Goal: Information Seeking & Learning: Check status

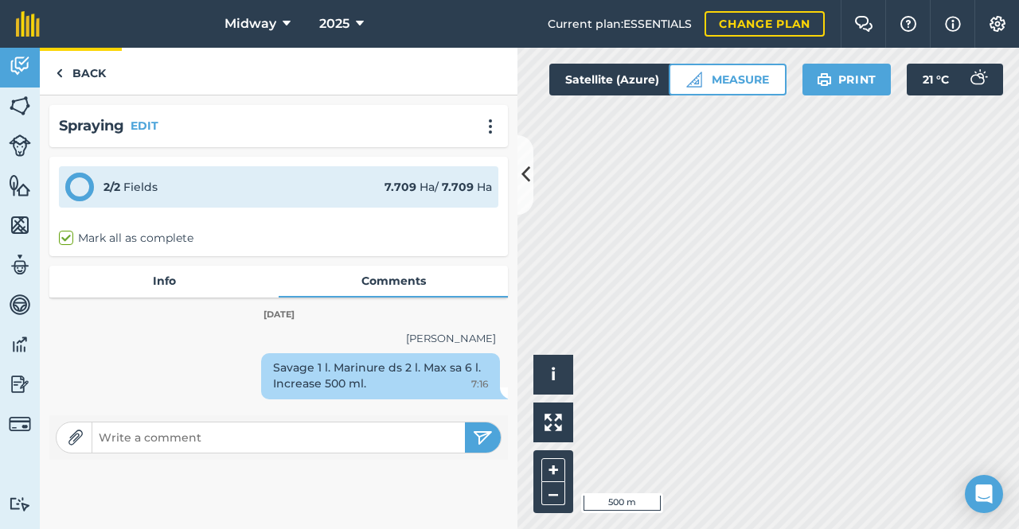
click at [82, 68] on link "Back" at bounding box center [81, 71] width 82 height 47
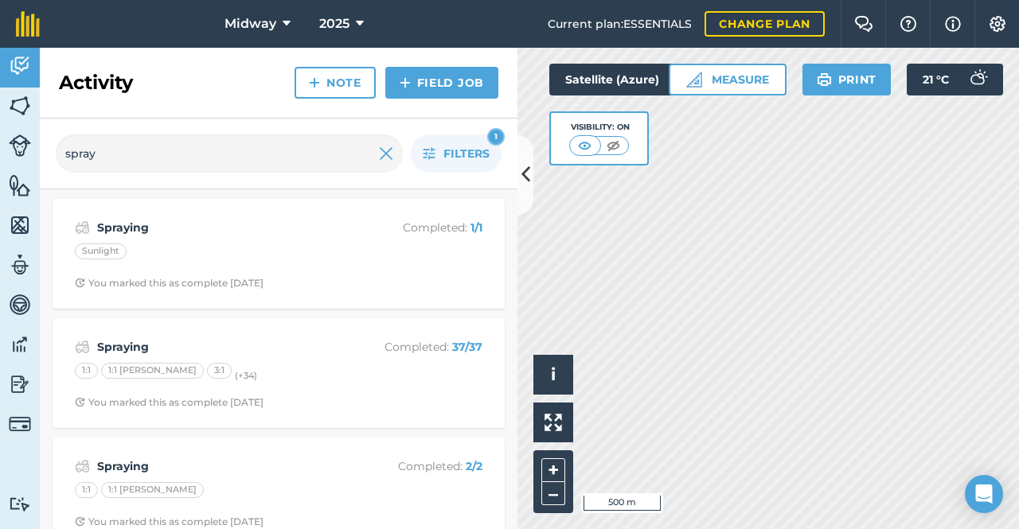
click at [110, 229] on strong "Spraying" at bounding box center [223, 228] width 252 height 18
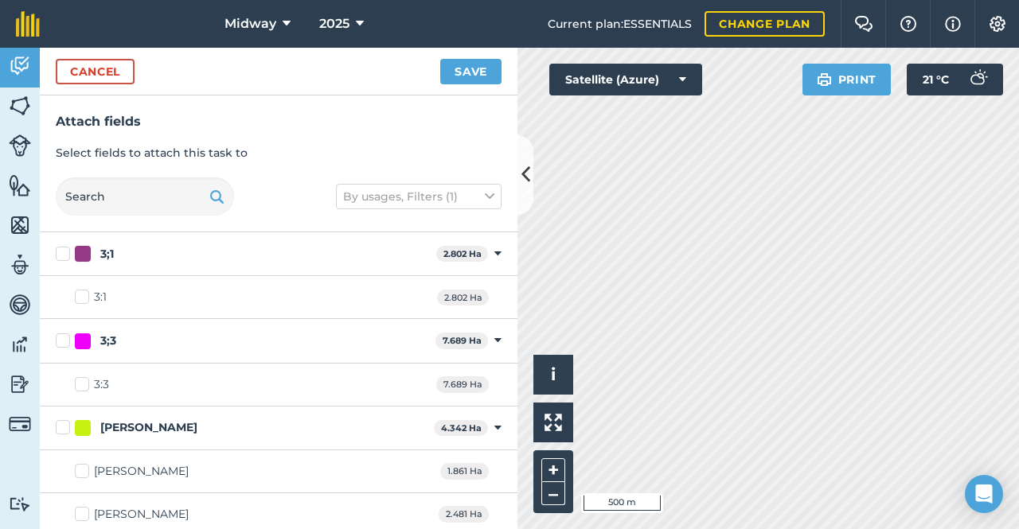
click at [96, 72] on button "Cancel" at bounding box center [95, 71] width 79 height 25
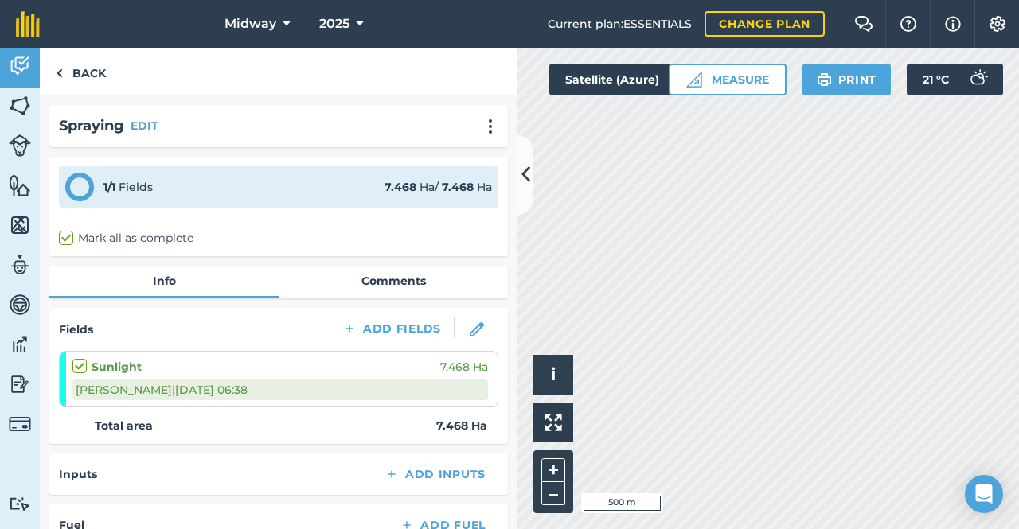
click at [403, 280] on link "Comments" at bounding box center [393, 281] width 229 height 30
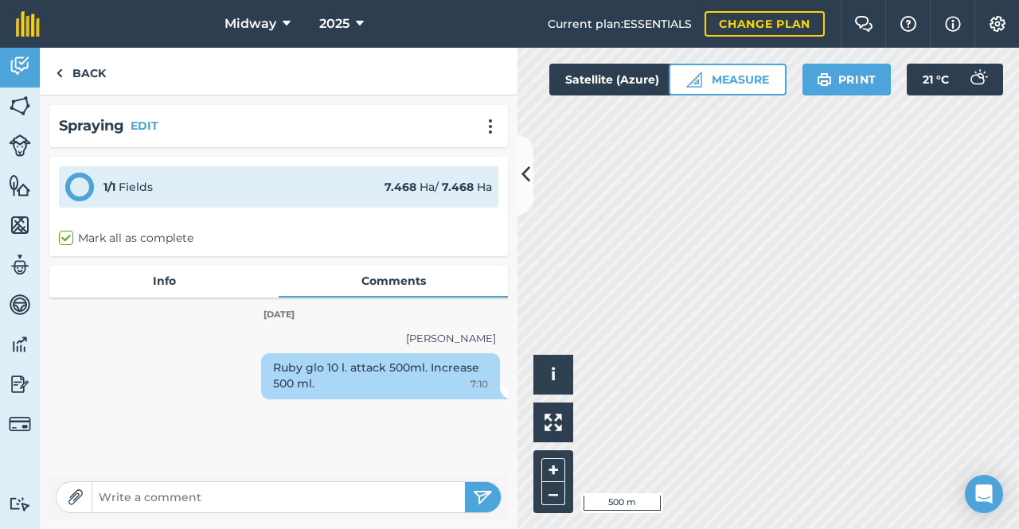
click at [168, 284] on link "Info" at bounding box center [163, 281] width 229 height 30
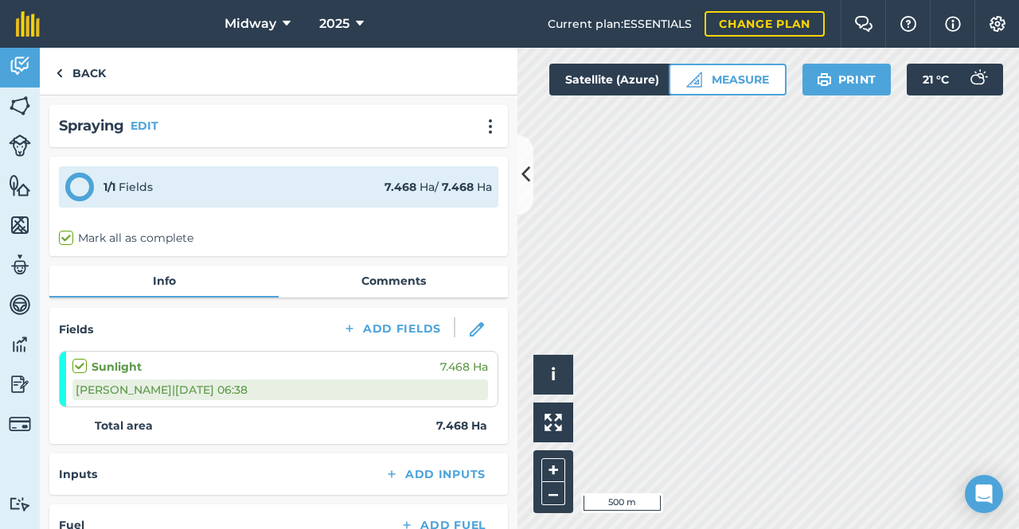
click at [402, 281] on link "Comments" at bounding box center [393, 281] width 229 height 30
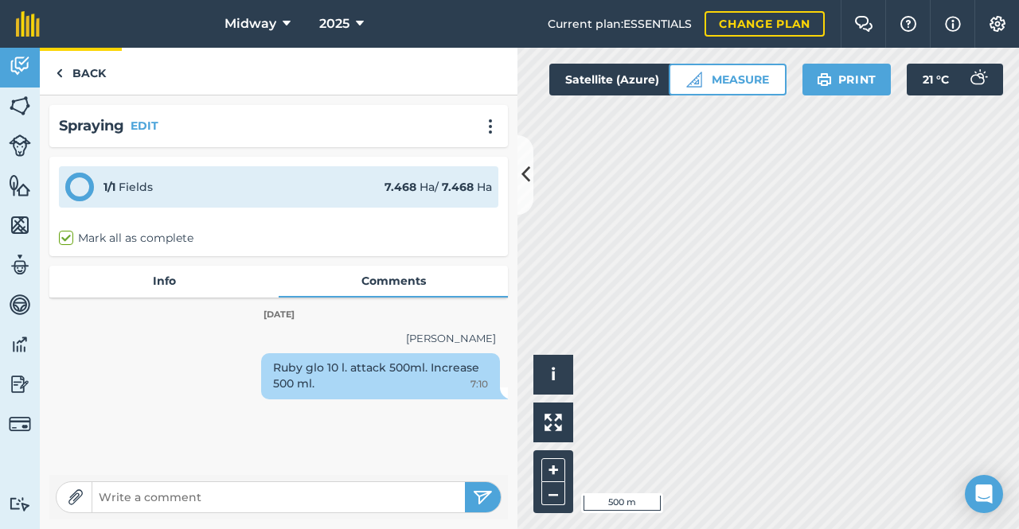
click at [68, 71] on link "Back" at bounding box center [81, 71] width 82 height 47
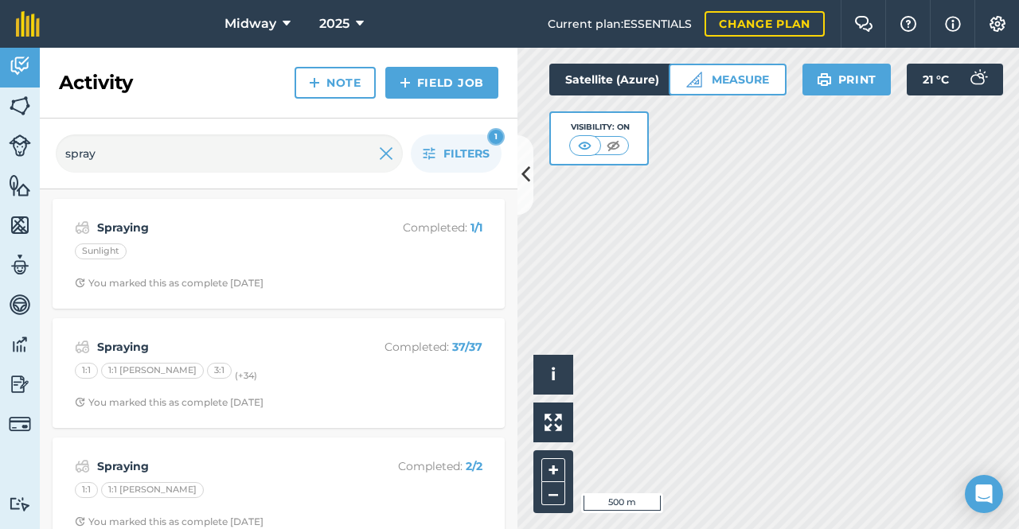
click at [113, 343] on strong "Spraying" at bounding box center [223, 347] width 252 height 18
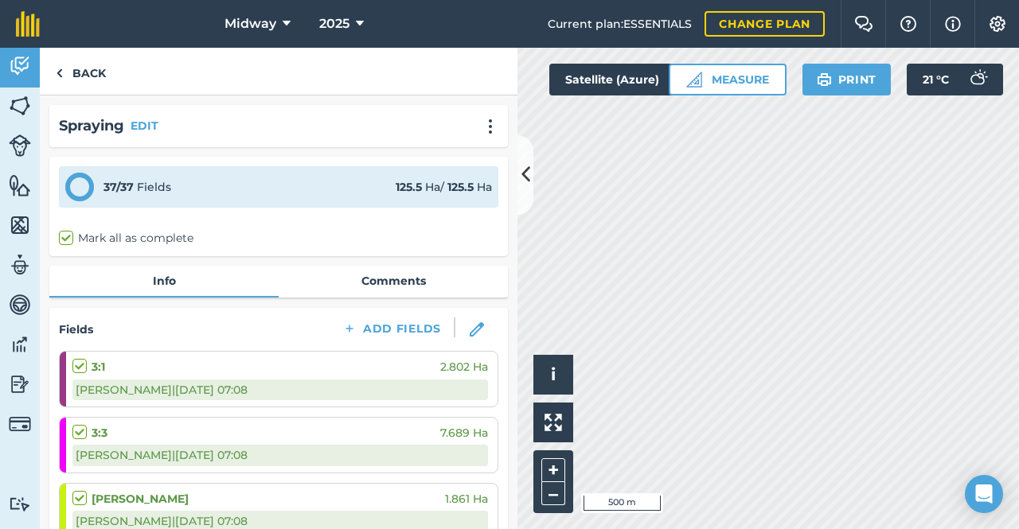
click at [415, 278] on link "Comments" at bounding box center [393, 281] width 229 height 30
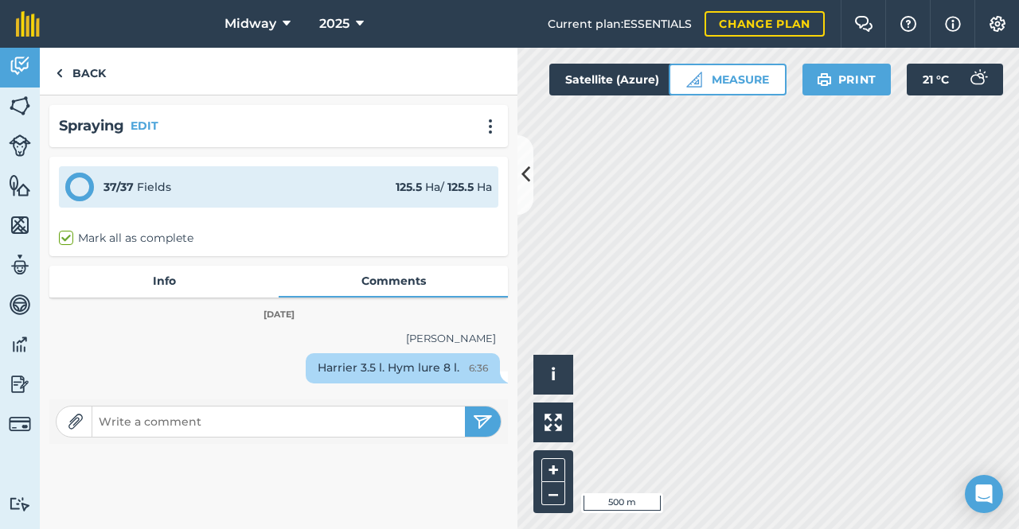
click at [158, 279] on link "Info" at bounding box center [163, 281] width 229 height 30
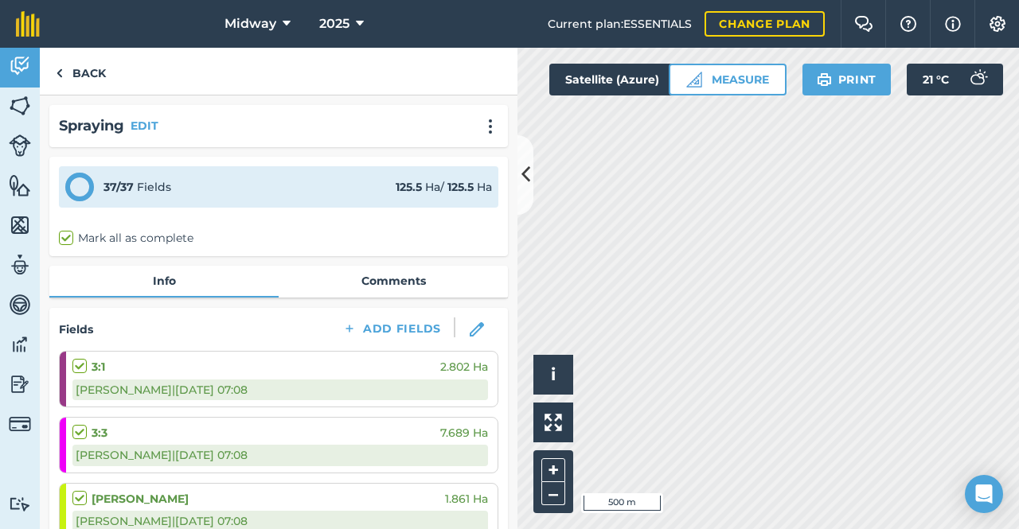
click at [399, 279] on link "Comments" at bounding box center [393, 281] width 229 height 30
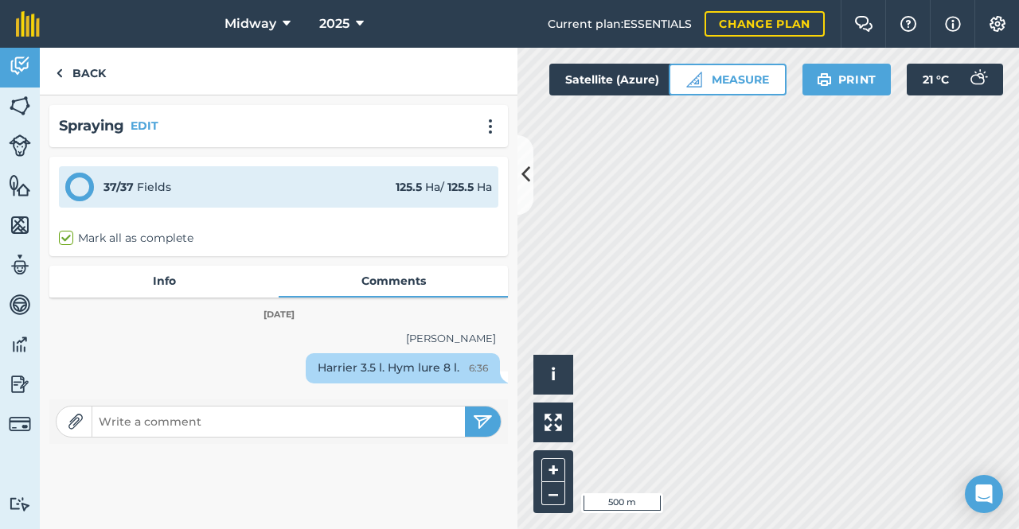
click at [163, 278] on link "Info" at bounding box center [163, 281] width 229 height 30
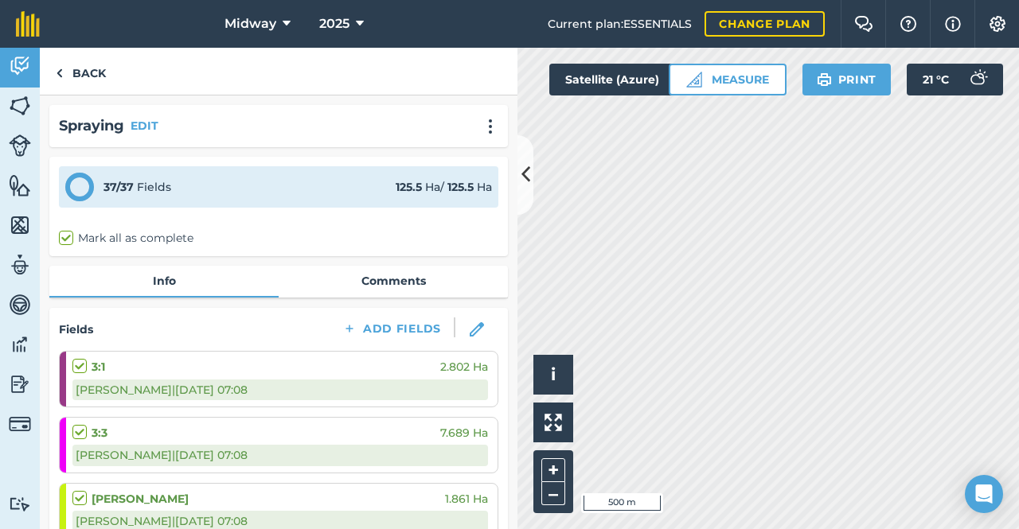
click at [410, 280] on link "Comments" at bounding box center [393, 281] width 229 height 30
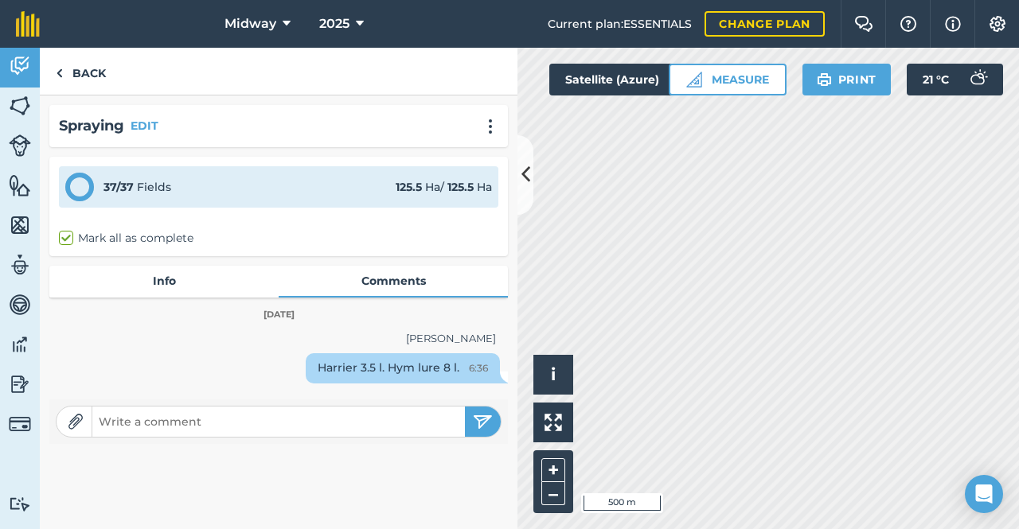
click at [162, 279] on link "Info" at bounding box center [163, 281] width 229 height 30
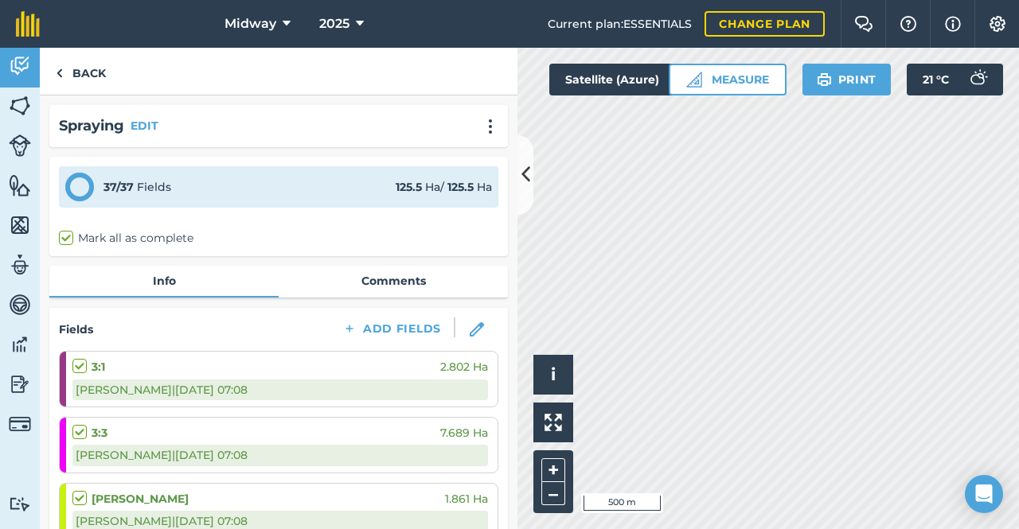
click at [392, 283] on link "Comments" at bounding box center [393, 281] width 229 height 30
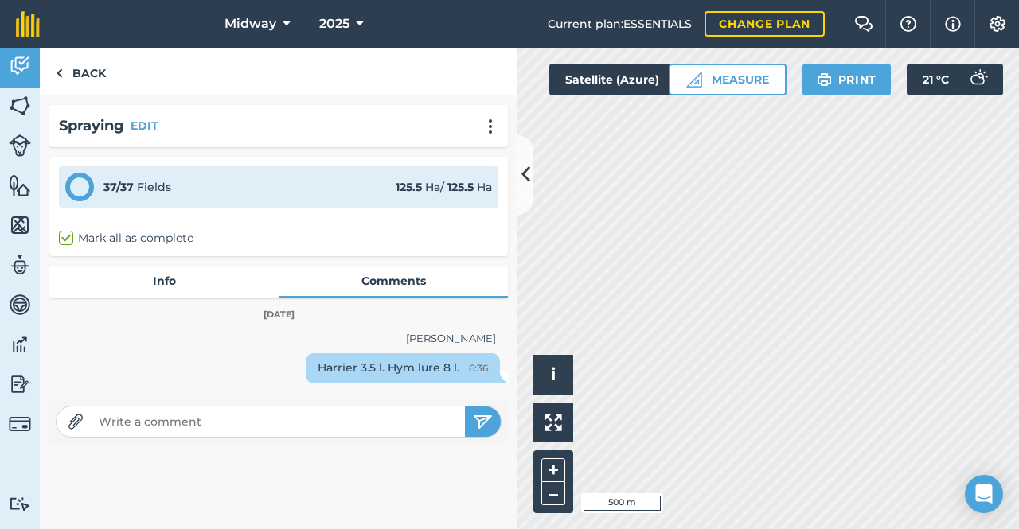
click at [153, 283] on link "Info" at bounding box center [163, 281] width 229 height 30
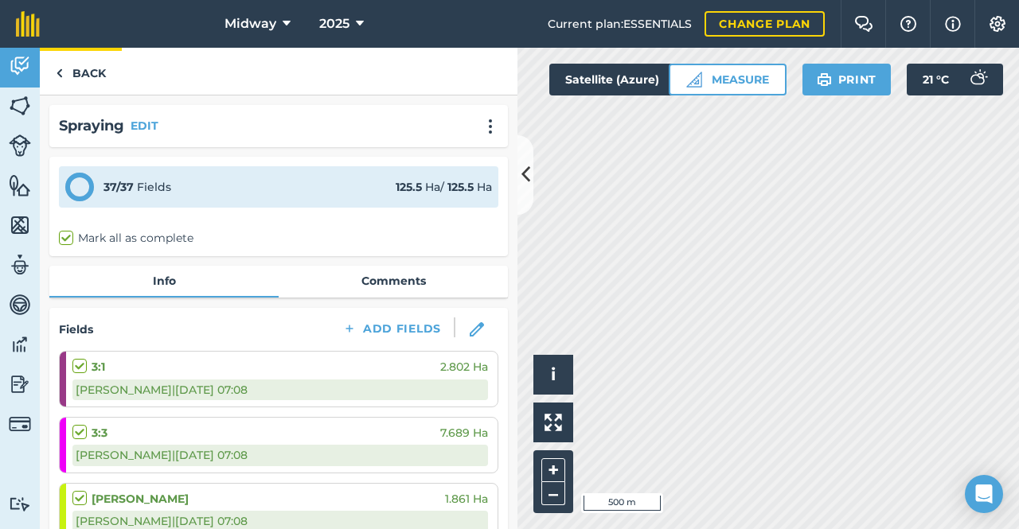
click at [59, 70] on img at bounding box center [59, 73] width 7 height 19
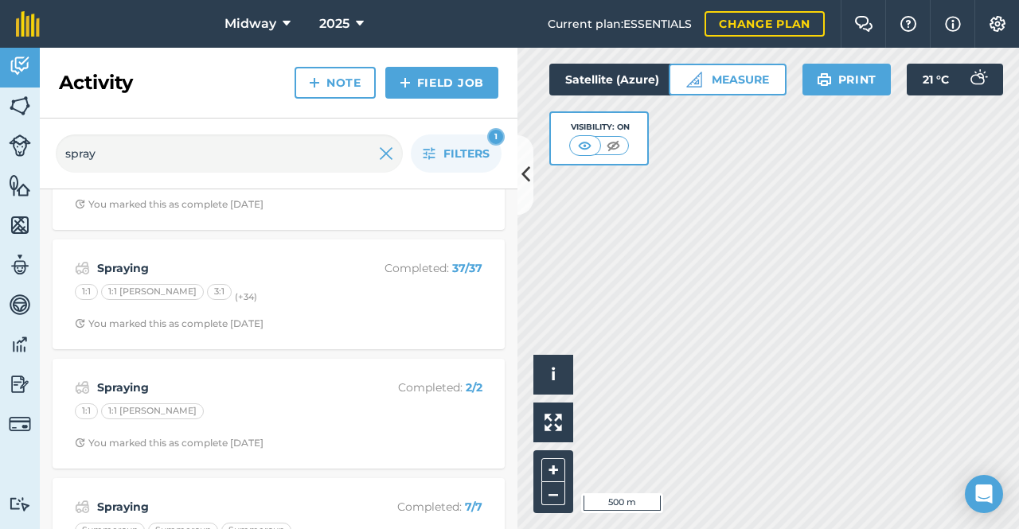
scroll to position [80, 0]
click at [125, 381] on strong "Spraying" at bounding box center [223, 386] width 252 height 18
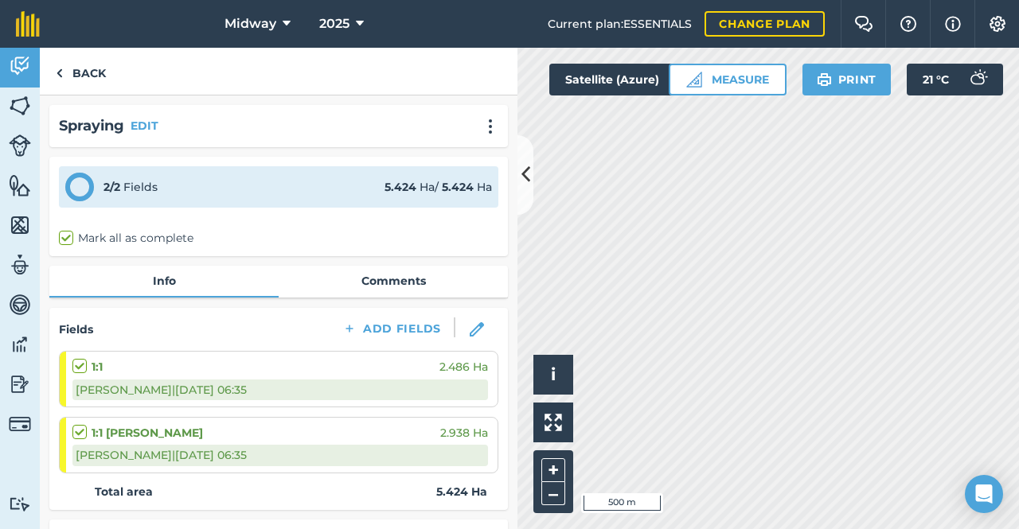
click at [400, 282] on link "Comments" at bounding box center [393, 281] width 229 height 30
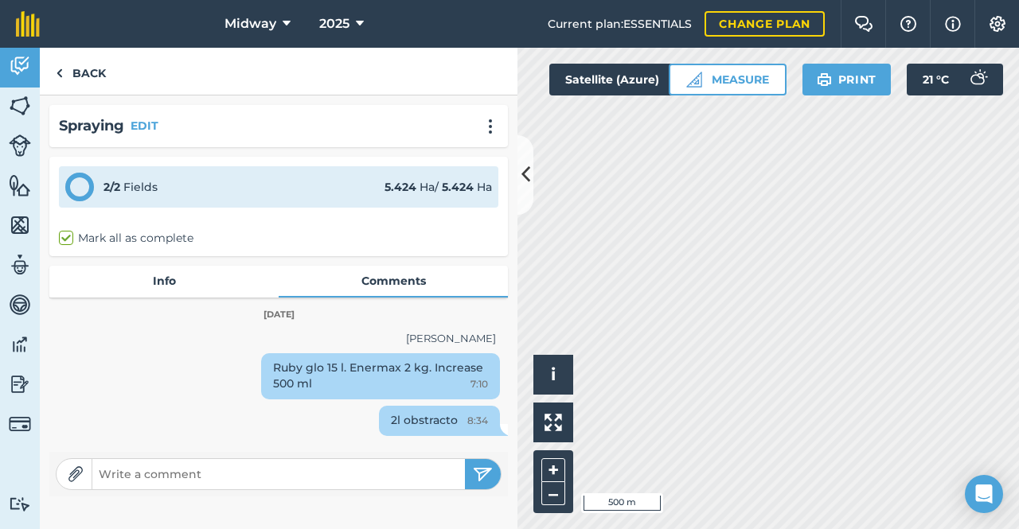
click at [165, 275] on link "Info" at bounding box center [163, 281] width 229 height 30
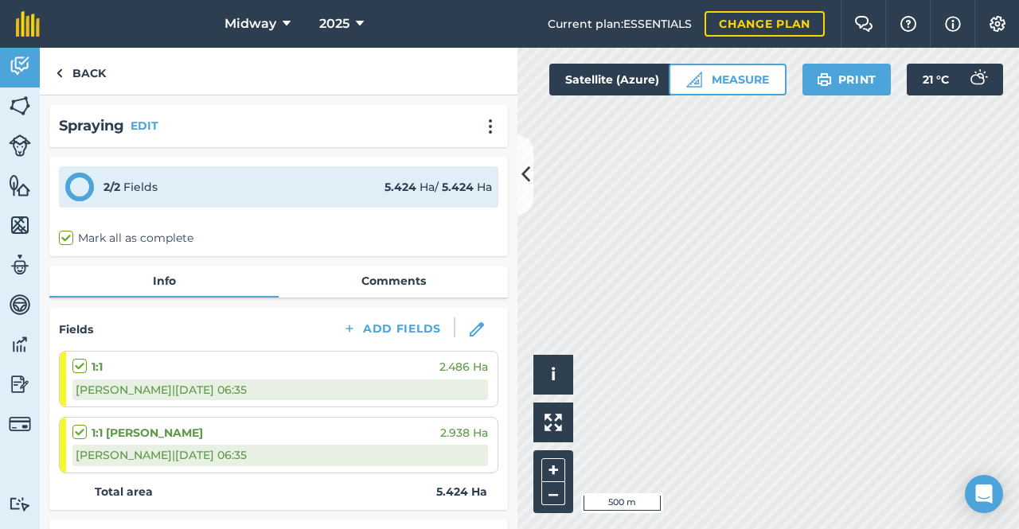
click at [403, 279] on link "Comments" at bounding box center [393, 281] width 229 height 30
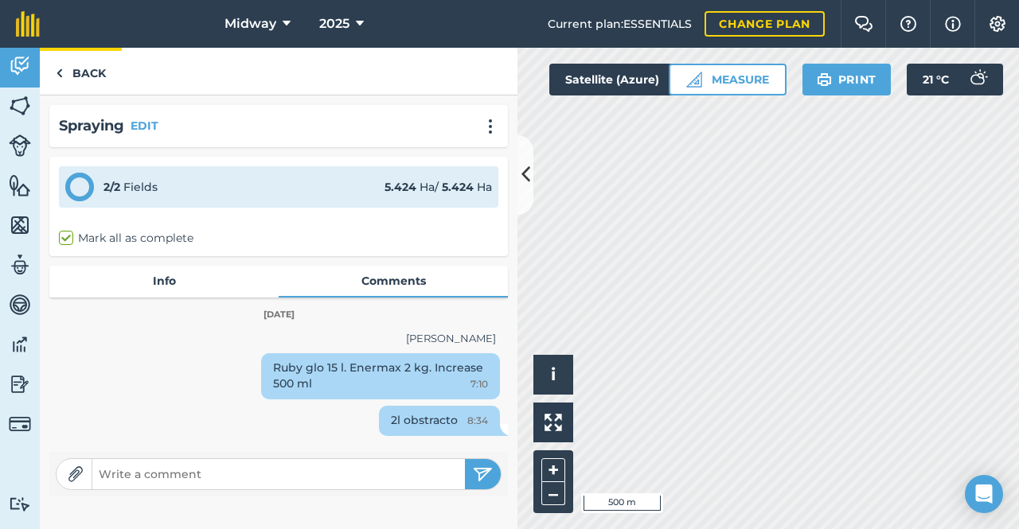
click at [59, 72] on img at bounding box center [59, 73] width 7 height 19
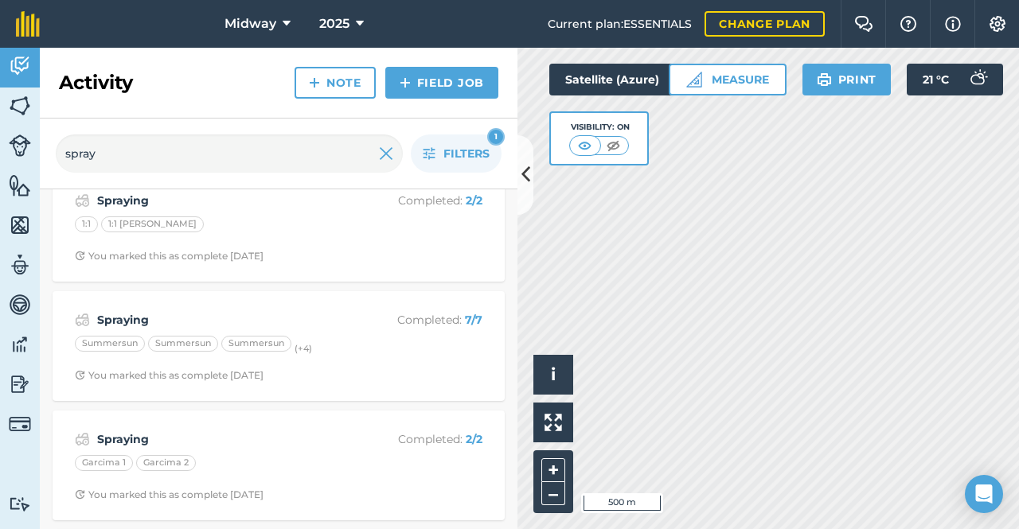
scroll to position [269, 0]
click at [120, 316] on strong "Spraying" at bounding box center [223, 317] width 252 height 18
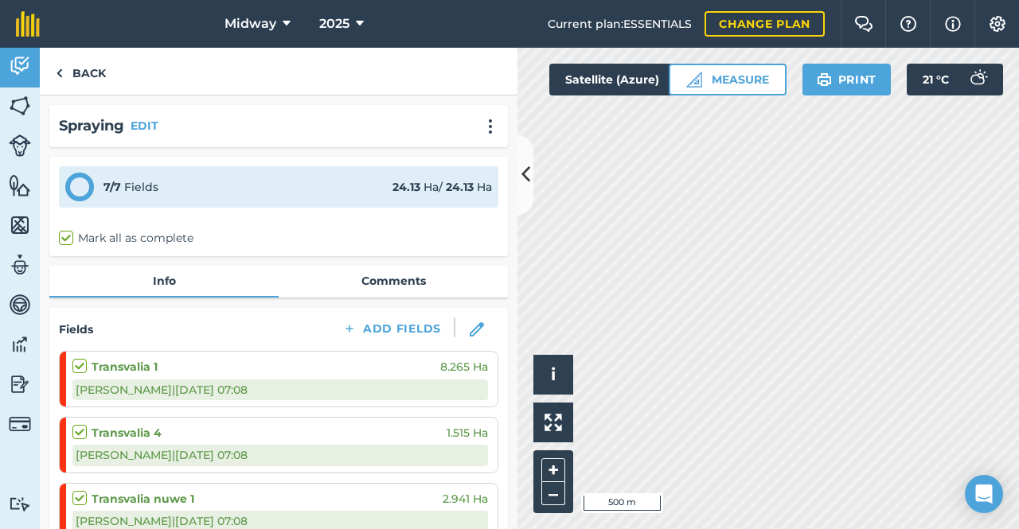
click at [176, 280] on link "Info" at bounding box center [163, 281] width 229 height 30
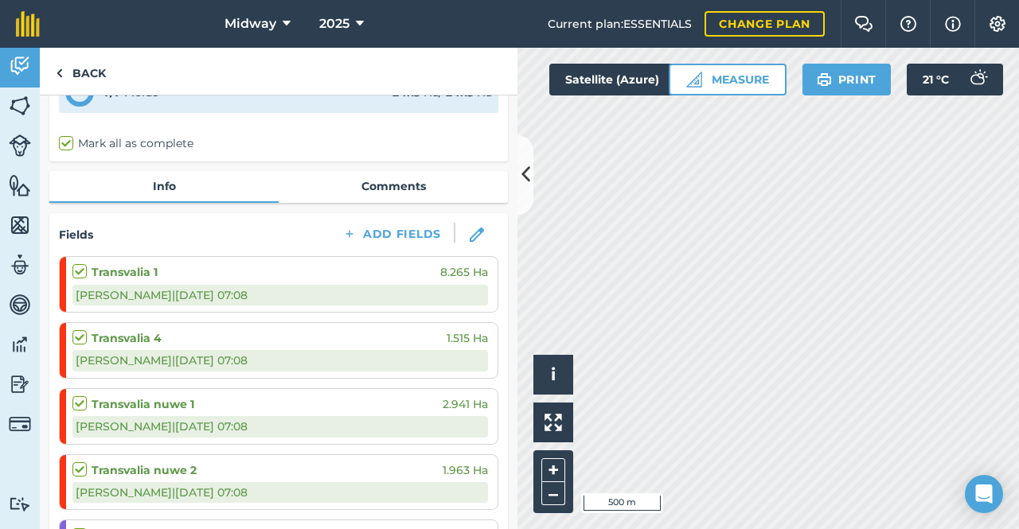
scroll to position [84, 0]
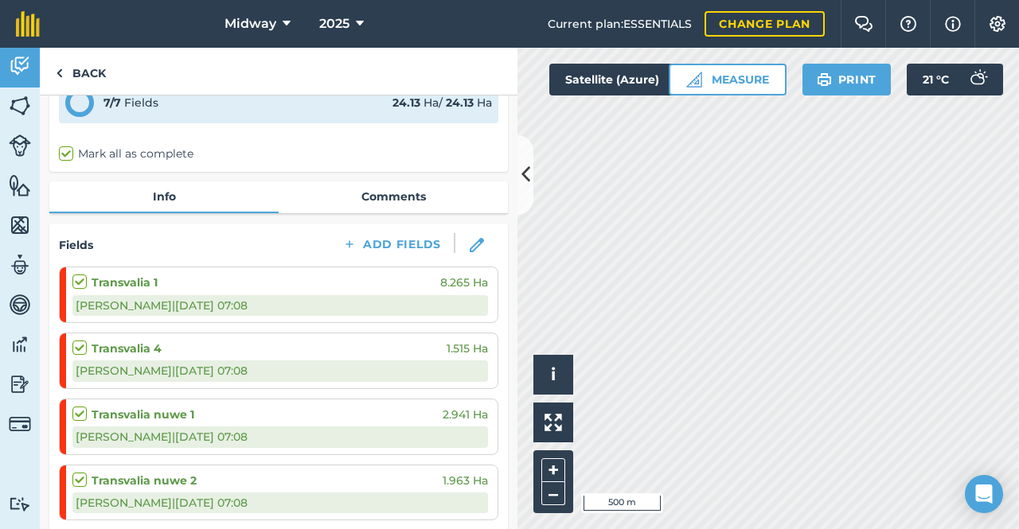
click at [403, 195] on link "Comments" at bounding box center [393, 196] width 229 height 30
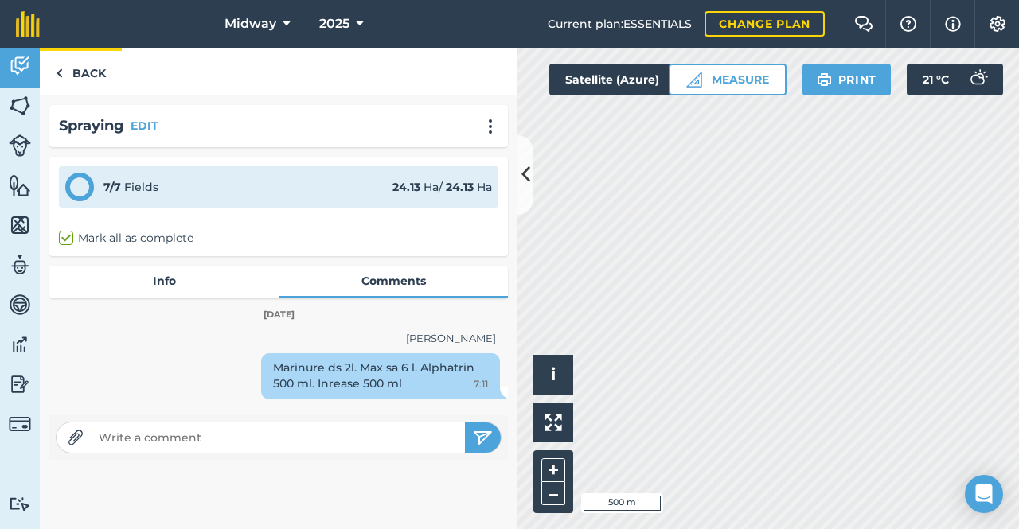
click at [57, 73] on img at bounding box center [59, 73] width 7 height 19
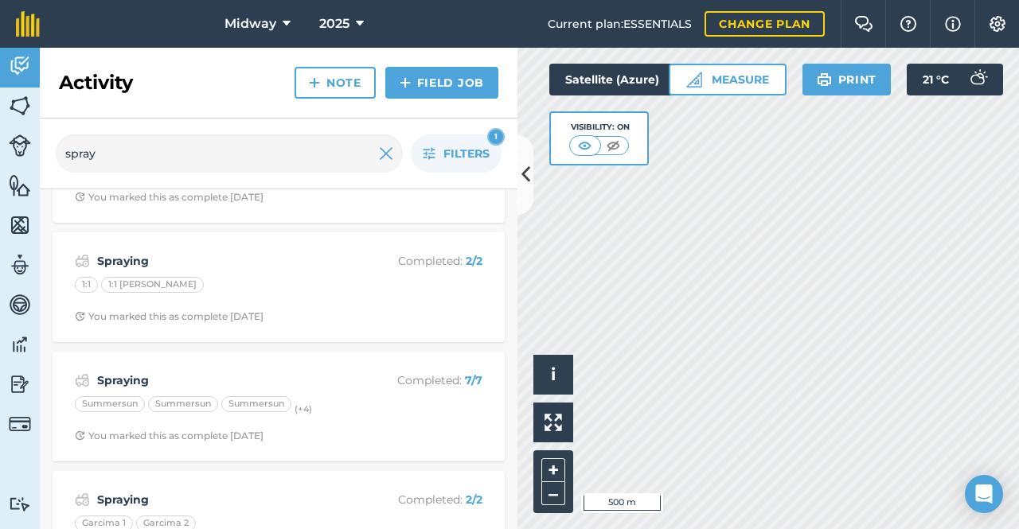
scroll to position [208, 0]
click at [117, 378] on strong "Spraying" at bounding box center [223, 378] width 252 height 18
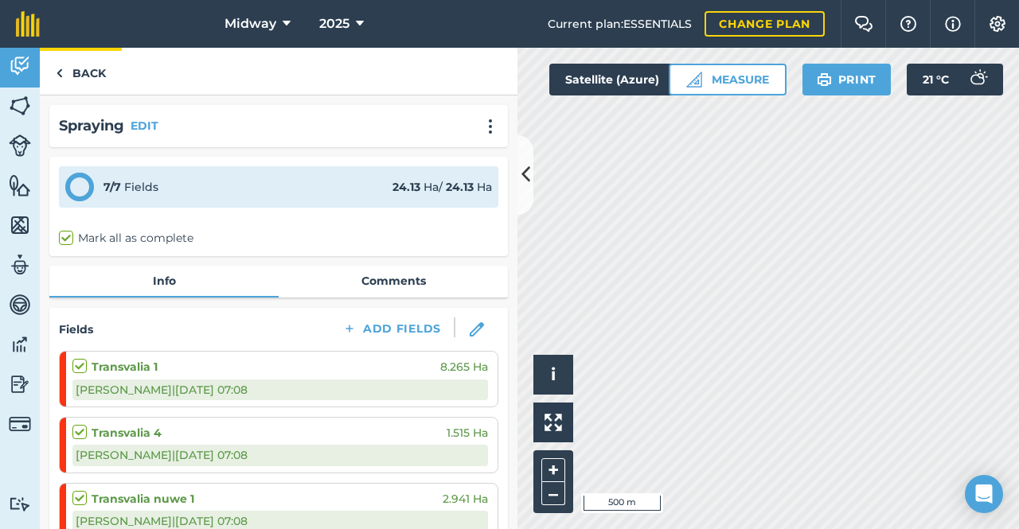
click at [59, 75] on img at bounding box center [59, 73] width 7 height 19
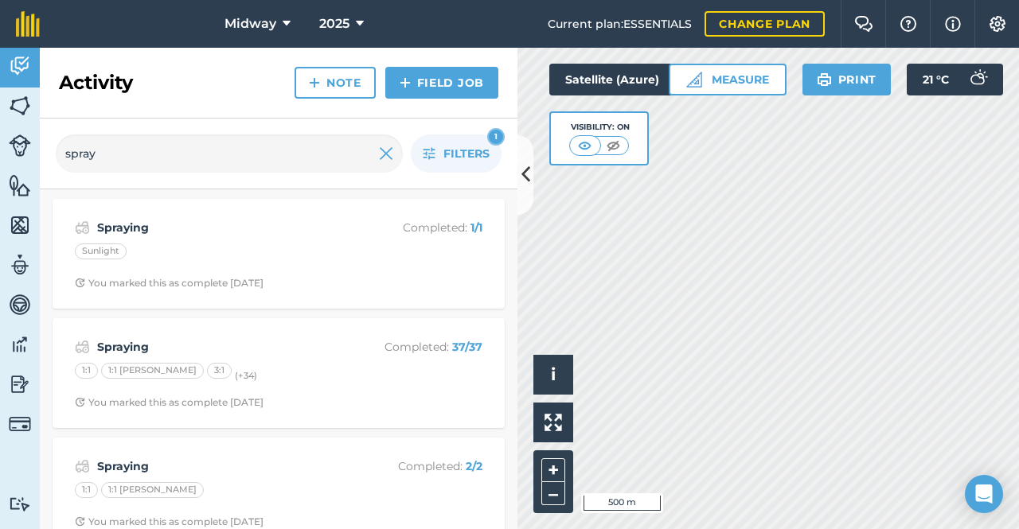
click at [111, 364] on div "1:1 [PERSON_NAME]" at bounding box center [152, 371] width 103 height 16
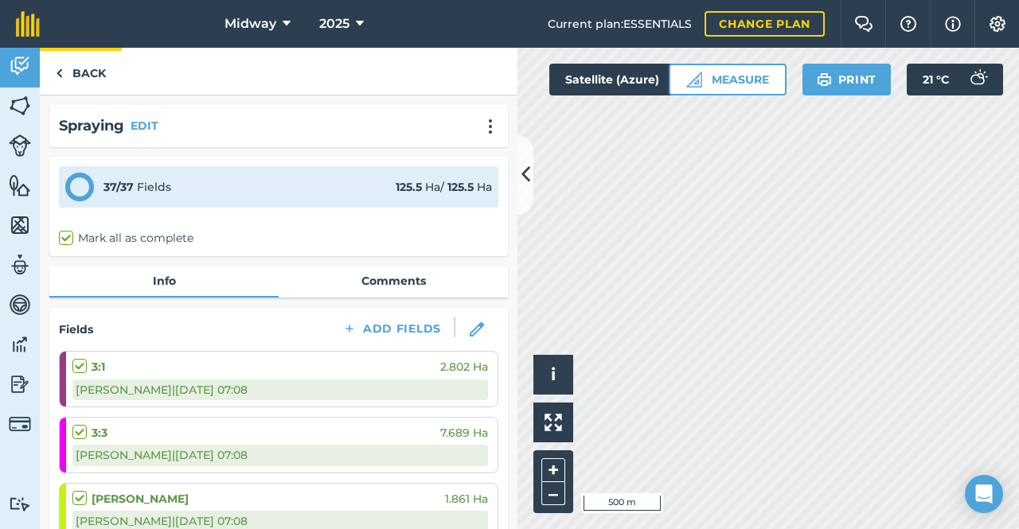
click at [59, 73] on img at bounding box center [59, 73] width 7 height 19
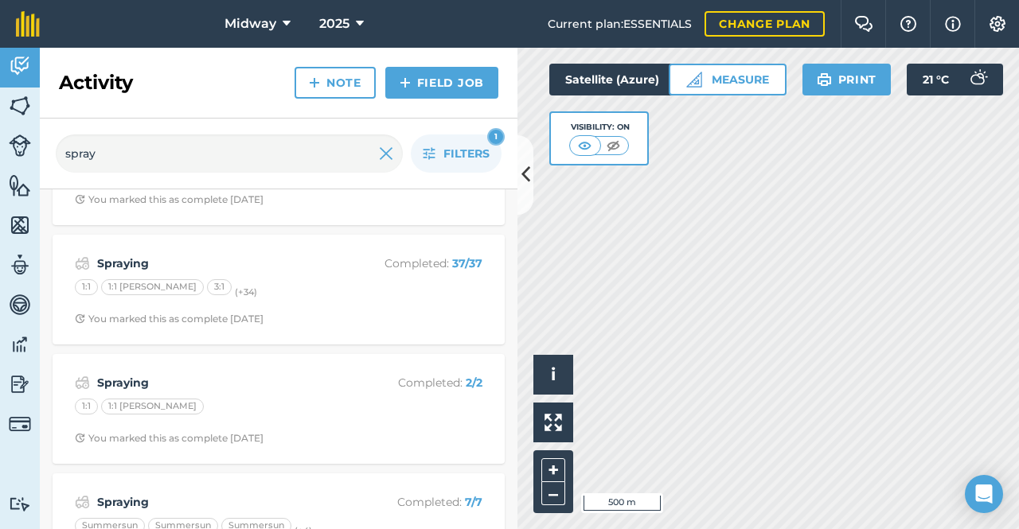
scroll to position [91, 0]
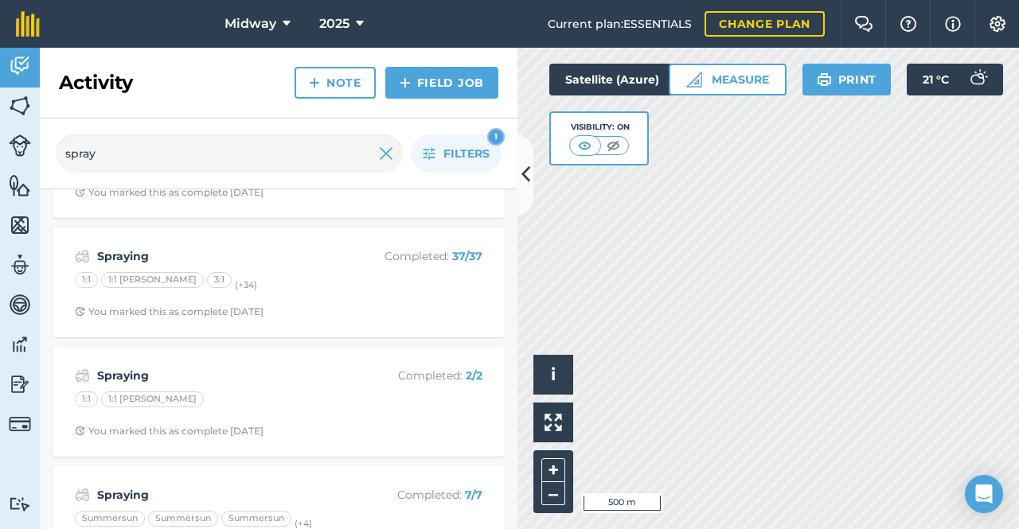
click at [107, 379] on strong "Spraying" at bounding box center [223, 376] width 252 height 18
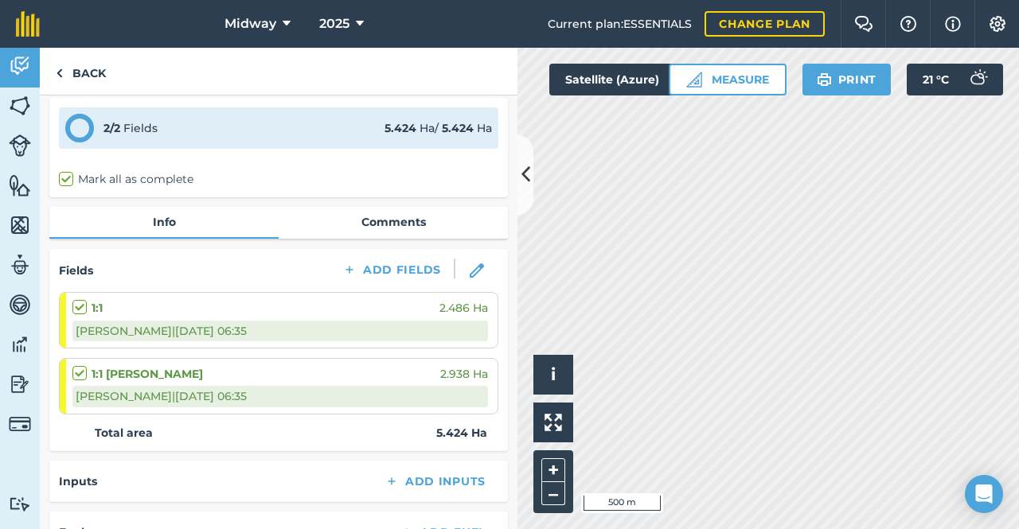
scroll to position [72, 0]
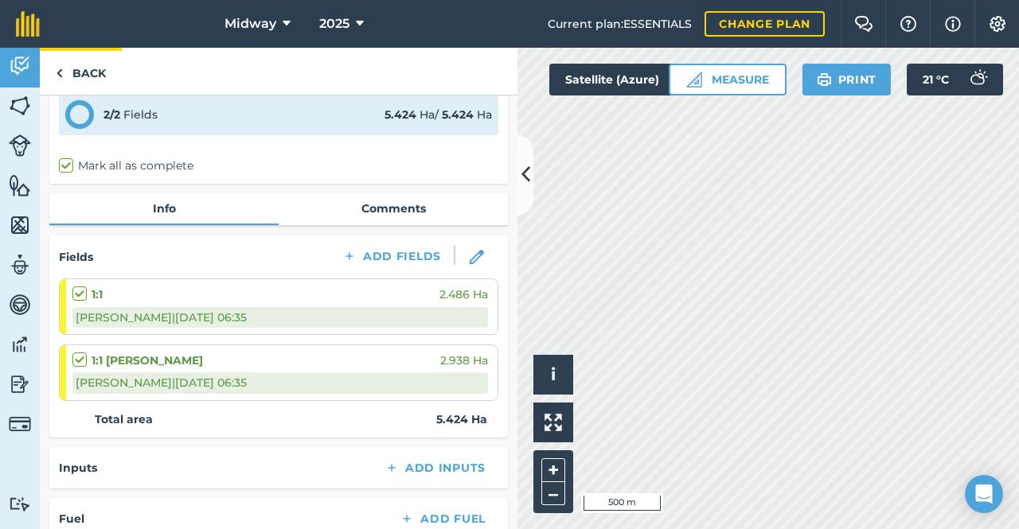
click at [59, 69] on img at bounding box center [59, 73] width 7 height 19
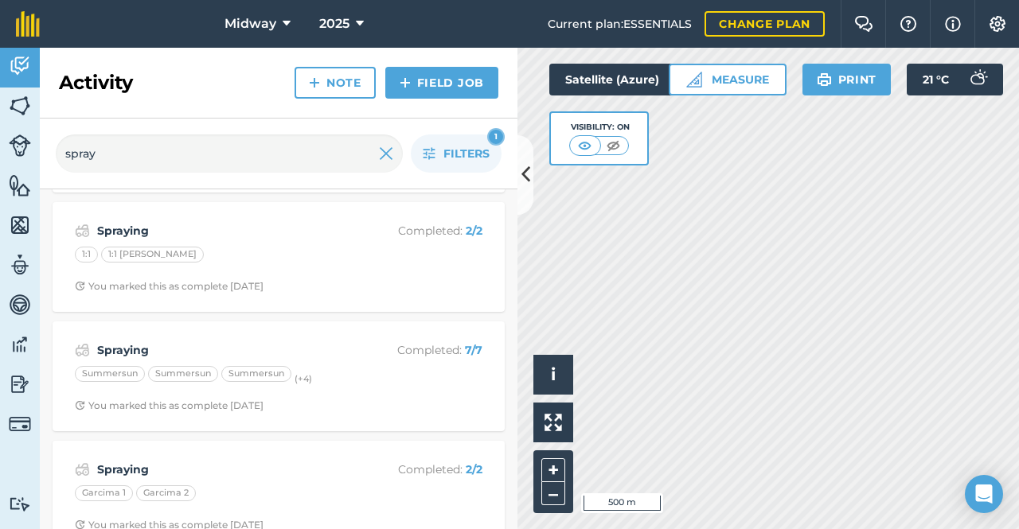
scroll to position [242, 0]
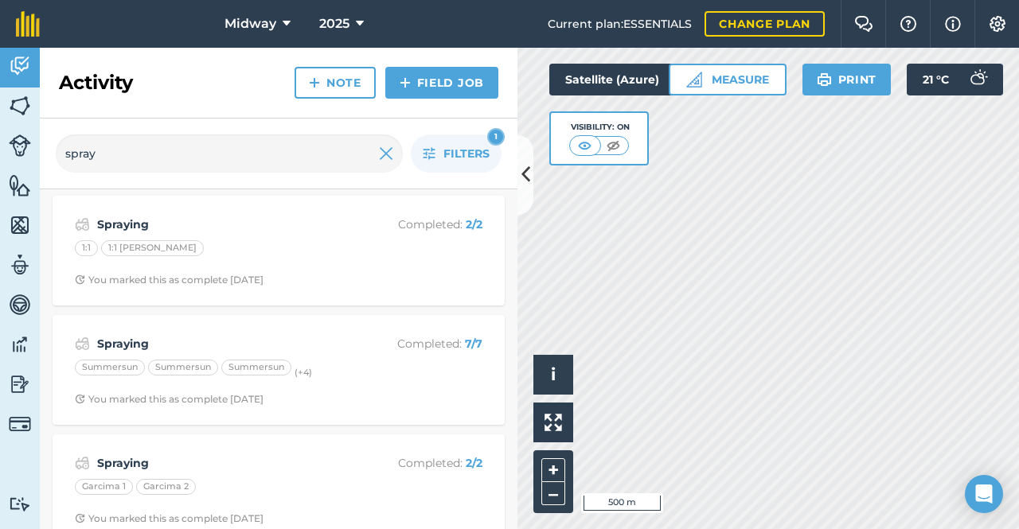
click at [111, 345] on strong "Spraying" at bounding box center [223, 344] width 252 height 18
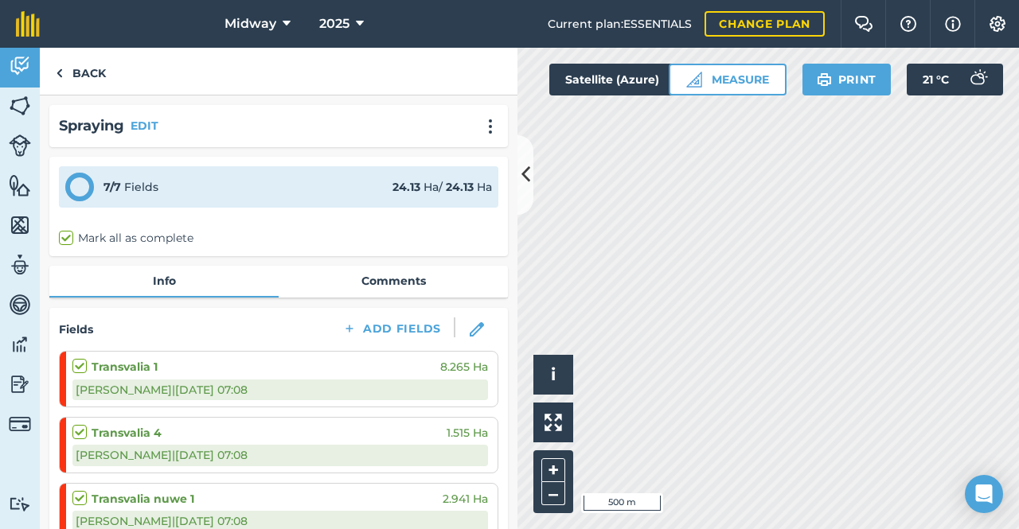
click at [383, 280] on link "Comments" at bounding box center [393, 281] width 229 height 30
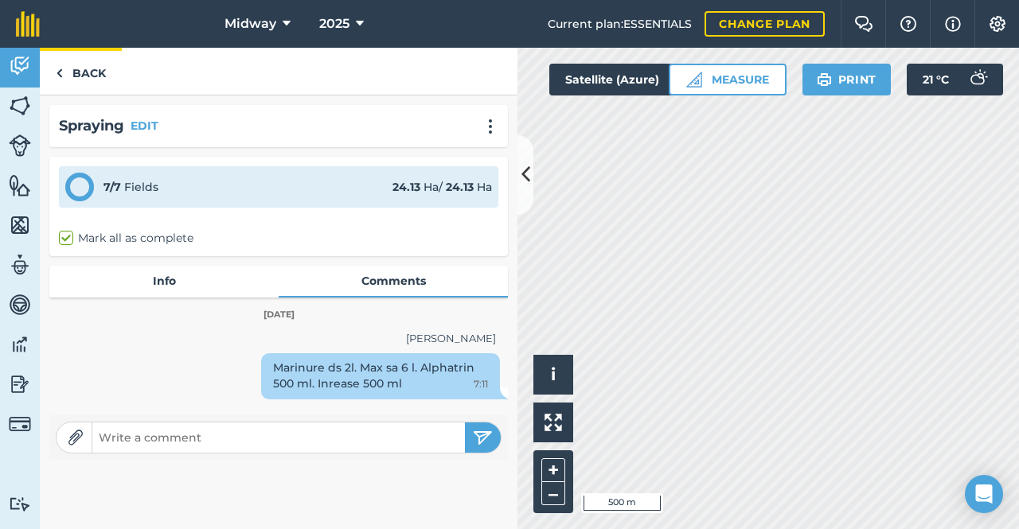
click at [60, 69] on img at bounding box center [59, 73] width 7 height 19
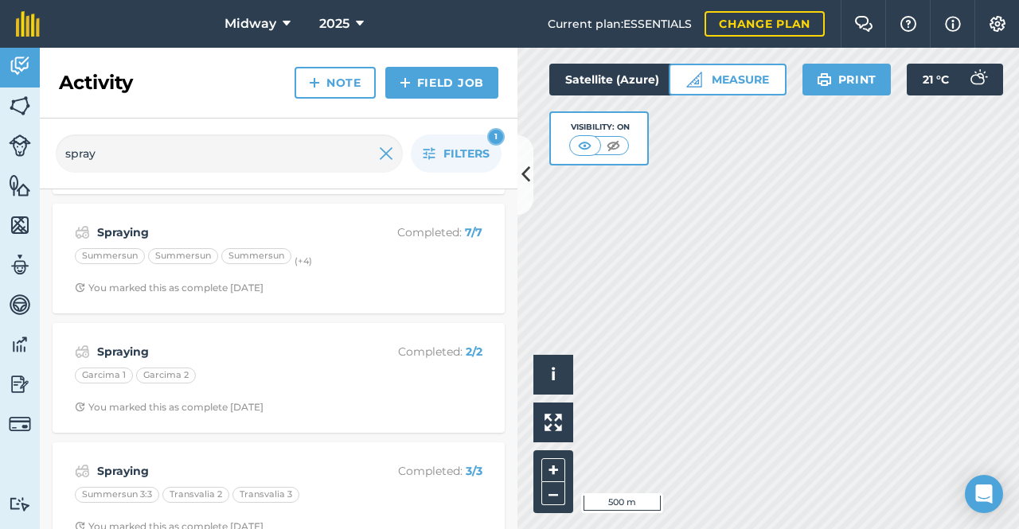
scroll to position [361, 0]
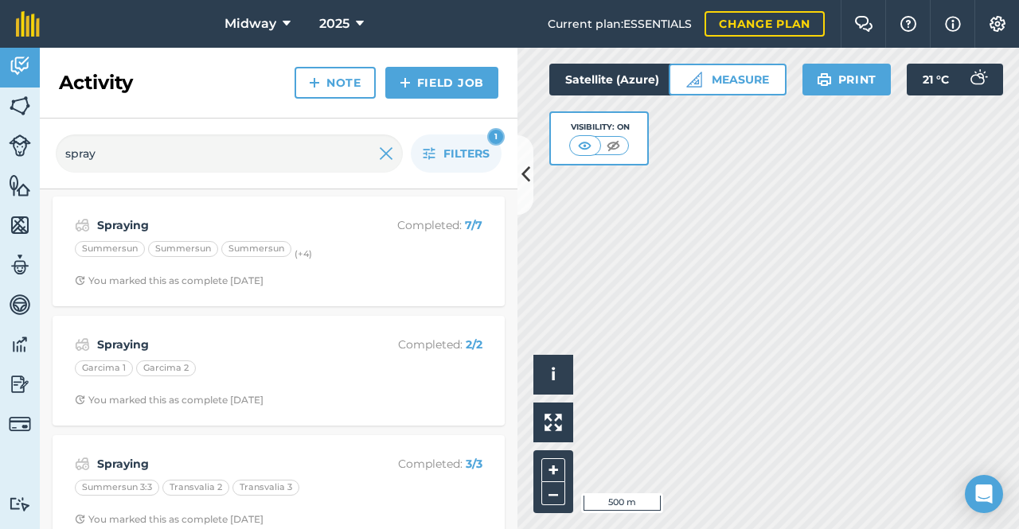
click at [114, 342] on strong "Spraying" at bounding box center [223, 345] width 252 height 18
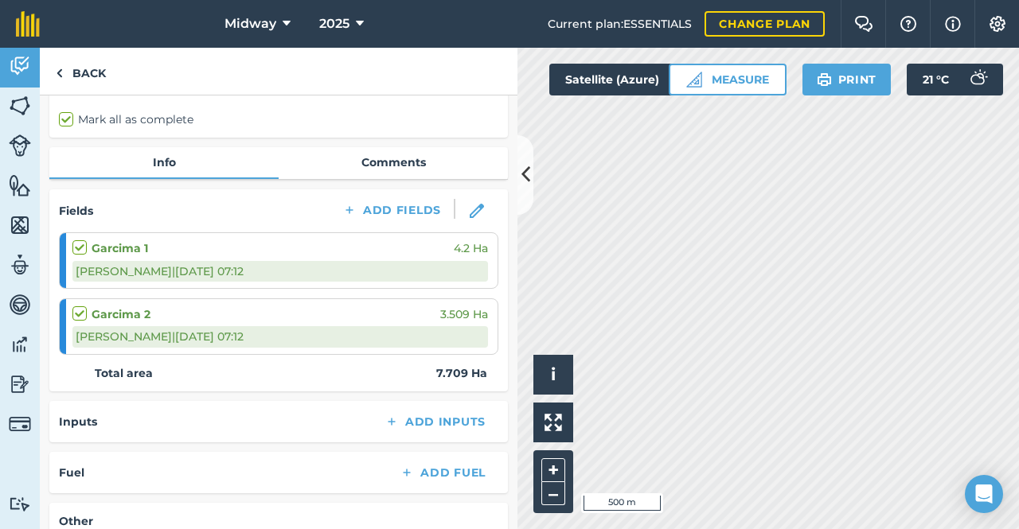
scroll to position [118, 0]
click at [395, 161] on link "Comments" at bounding box center [393, 163] width 229 height 30
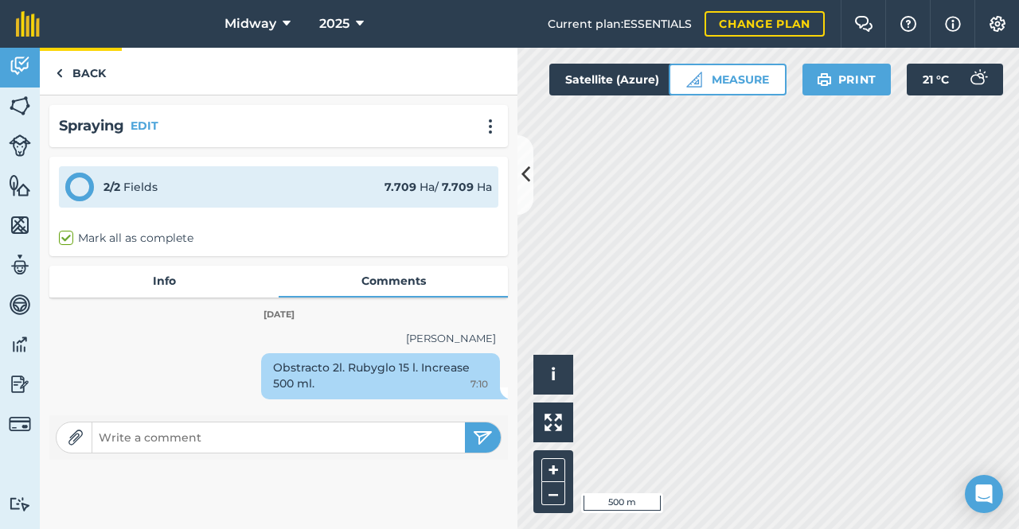
click at [65, 72] on link "Back" at bounding box center [81, 71] width 82 height 47
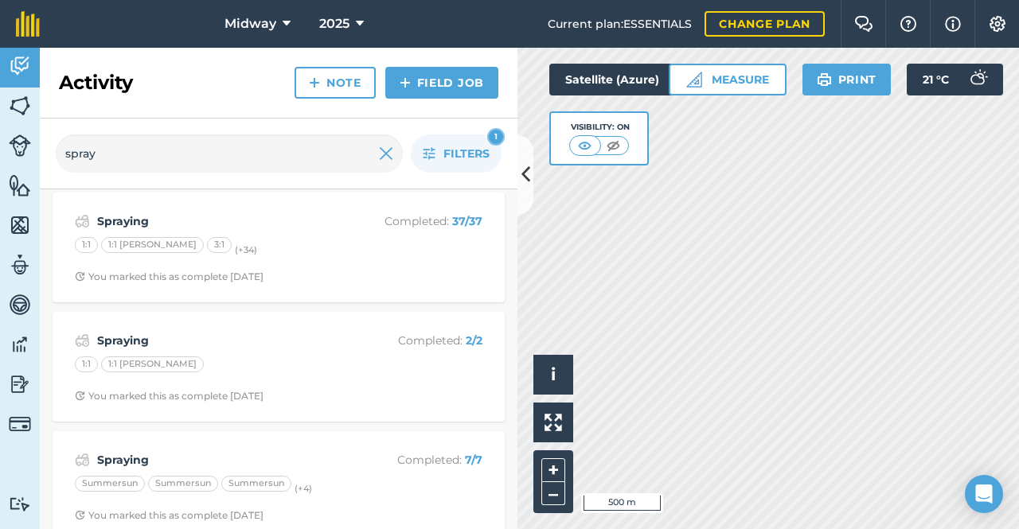
scroll to position [127, 0]
click at [123, 462] on strong "Spraying" at bounding box center [223, 459] width 252 height 18
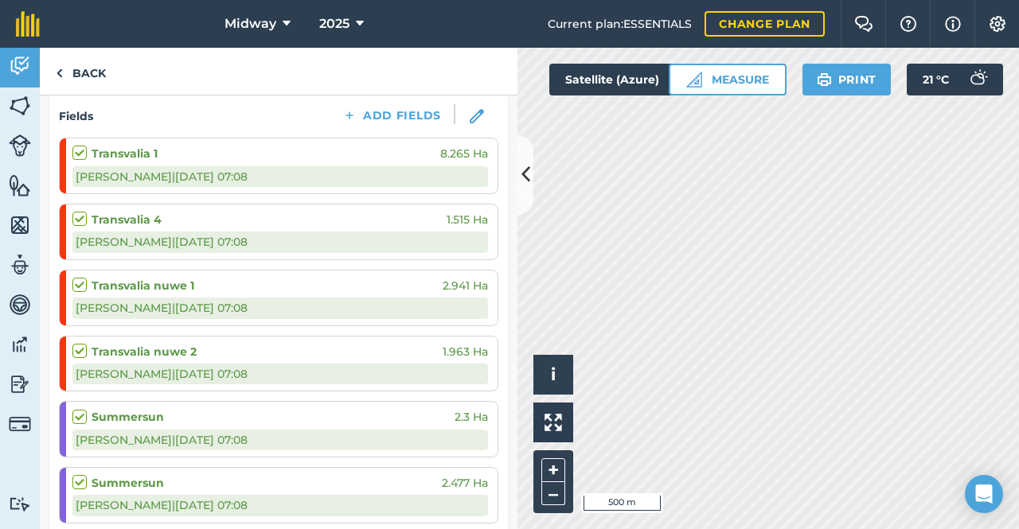
scroll to position [197, 0]
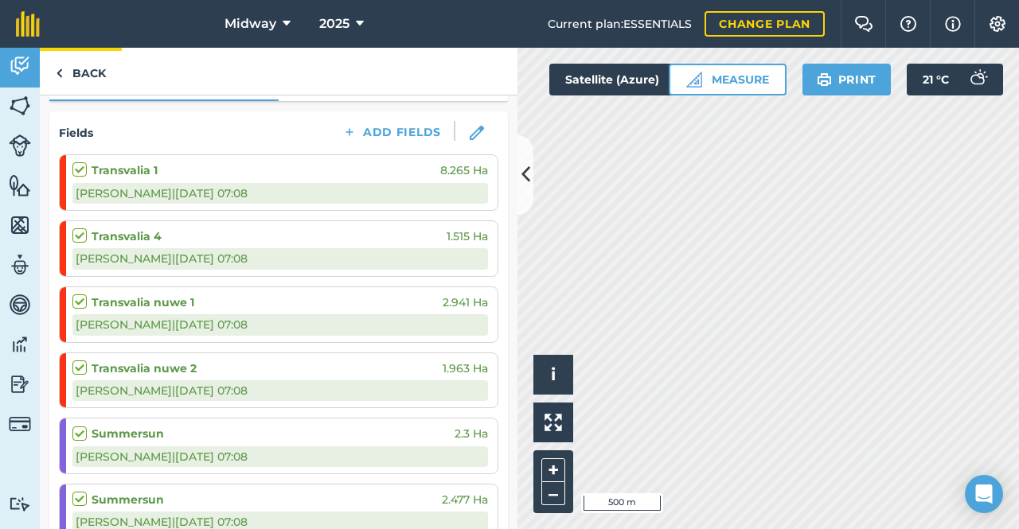
click at [61, 72] on img at bounding box center [59, 73] width 7 height 19
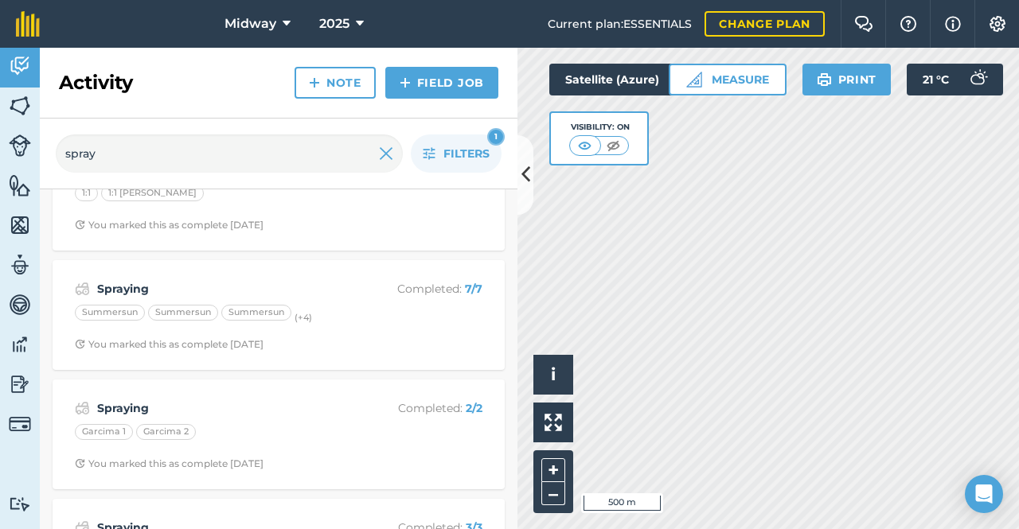
scroll to position [269, 0]
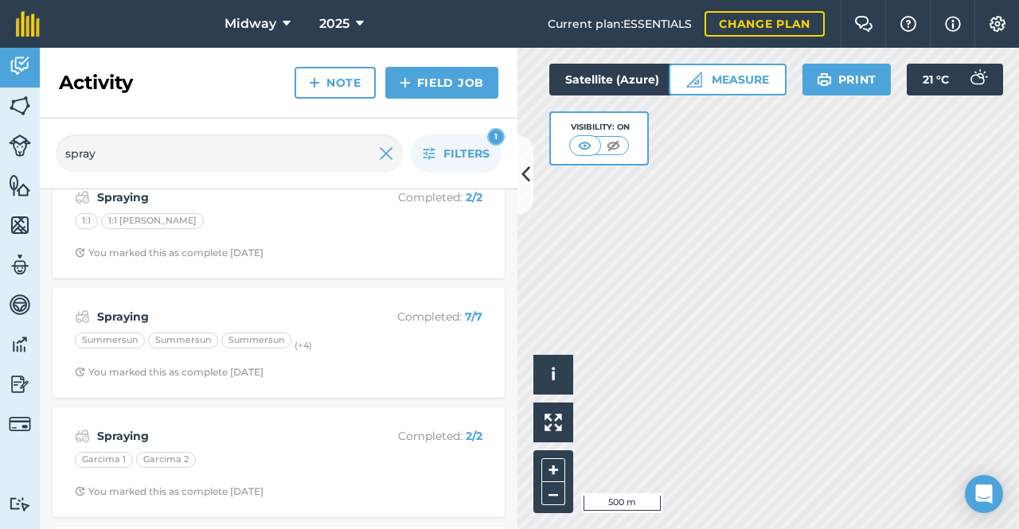
click at [108, 314] on strong "Spraying" at bounding box center [223, 317] width 252 height 18
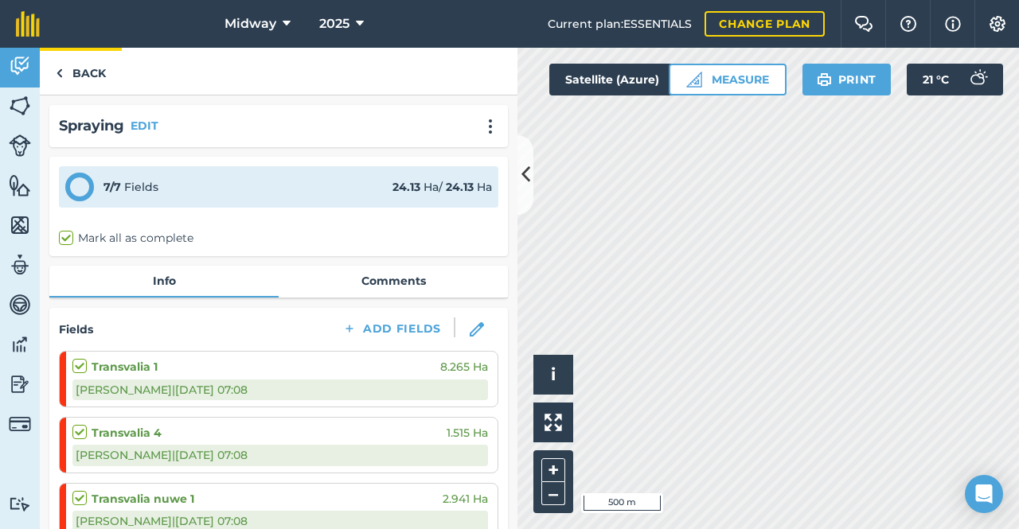
click at [57, 71] on img at bounding box center [59, 73] width 7 height 19
